Goal: Task Accomplishment & Management: Use online tool/utility

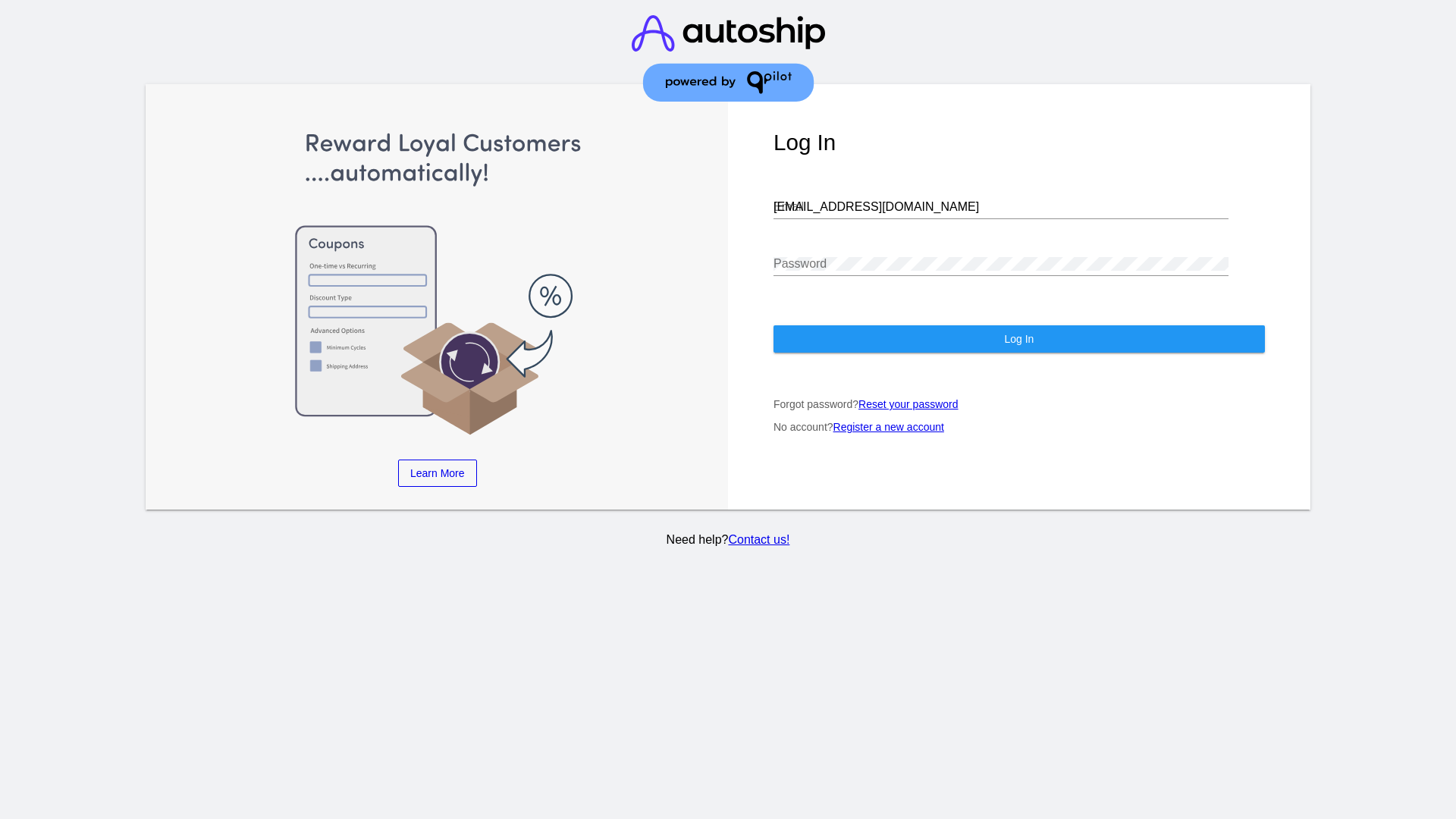
type input "jr@patternsinthecloud.com"
click at [1019, 339] on span "Log In" at bounding box center [1019, 338] width 29 height 12
